Goal: Task Accomplishment & Management: Manage account settings

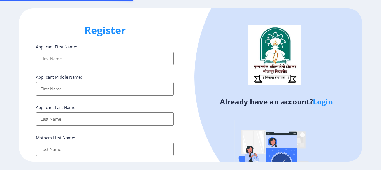
select select
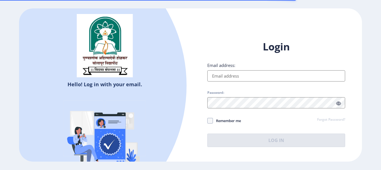
click at [234, 75] on input "Email address:" at bounding box center [276, 75] width 138 height 11
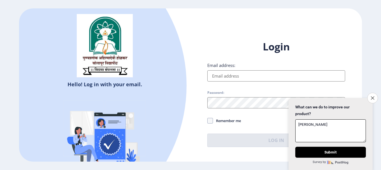
type textarea "[PERSON_NAME]"
click at [234, 75] on input "Email address:" at bounding box center [276, 75] width 138 height 11
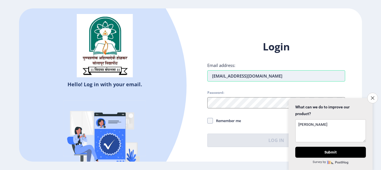
type input "[EMAIL_ADDRESS][DOMAIN_NAME]"
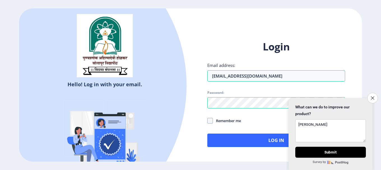
click at [193, 95] on div "Login Email address: [EMAIL_ADDRESS][DOMAIN_NAME] Password: Remember me Forgot …" at bounding box center [277, 98] width 172 height 133
click at [372, 96] on icon "Close survey" at bounding box center [373, 98] width 4 height 4
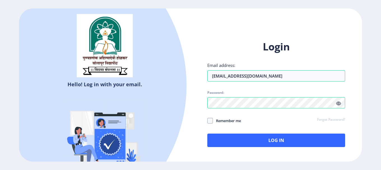
click at [340, 101] on span at bounding box center [338, 104] width 5 height 6
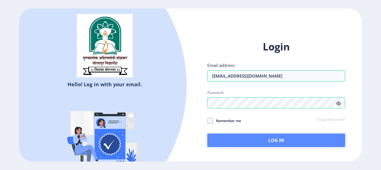
click at [274, 140] on button "Log In" at bounding box center [276, 140] width 138 height 13
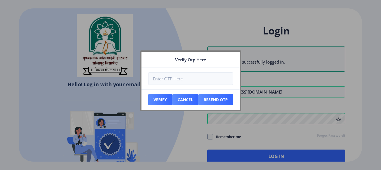
click at [165, 24] on div at bounding box center [190, 85] width 381 height 170
click at [164, 98] on button "Verify" at bounding box center [160, 99] width 24 height 11
click at [188, 99] on button "Cancel" at bounding box center [185, 99] width 26 height 11
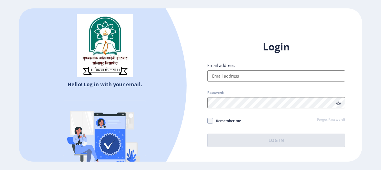
click at [332, 119] on link "Forgot Password?" at bounding box center [331, 119] width 28 height 5
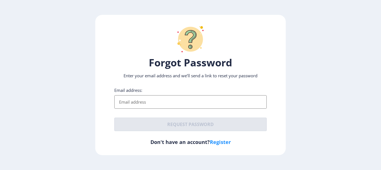
click at [222, 141] on div "Forgot Password Enter your email address and we’ll send a link to reset your pa…" at bounding box center [190, 85] width 191 height 141
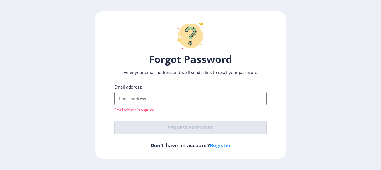
click at [221, 145] on link "Register" at bounding box center [220, 145] width 21 height 7
select select
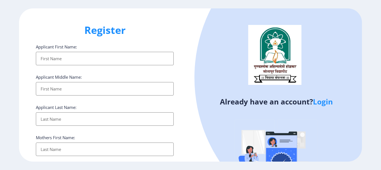
click at [322, 103] on link "Login" at bounding box center [323, 102] width 20 height 10
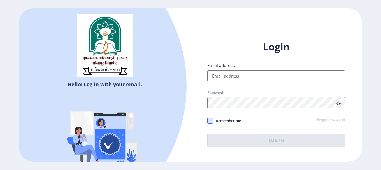
click at [209, 121] on span at bounding box center [210, 121] width 6 height 6
click at [208, 121] on input "Remember me" at bounding box center [207, 121] width 0 height 0
checkbox input "true"
click at [338, 118] on link "Forgot Password?" at bounding box center [331, 119] width 28 height 5
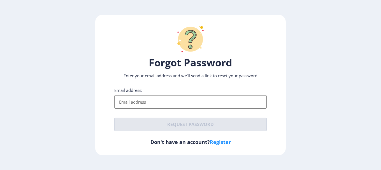
click at [140, 99] on input "Email address:" at bounding box center [190, 101] width 152 height 13
type input "[EMAIL_ADDRESS][DOMAIN_NAME]"
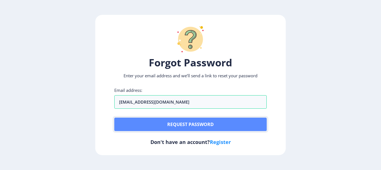
click at [197, 123] on button "Request password" at bounding box center [190, 124] width 152 height 13
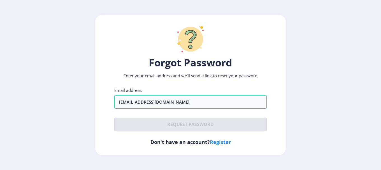
click at [220, 142] on link "Register" at bounding box center [220, 142] width 21 height 7
select select
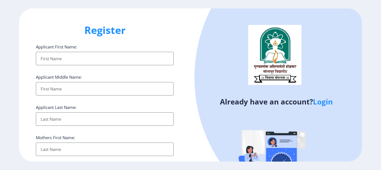
click at [133, 57] on input "Applicant First Name:" at bounding box center [105, 58] width 138 height 13
click at [194, 36] on div "Already have an account? Login" at bounding box center [277, 107] width 172 height 198
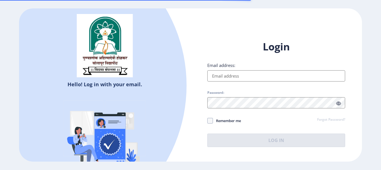
select select
